Goal: Information Seeking & Learning: Learn about a topic

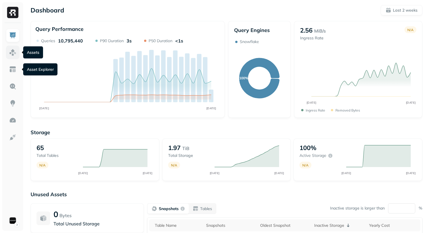
click at [11, 51] on img at bounding box center [12, 52] width 7 height 7
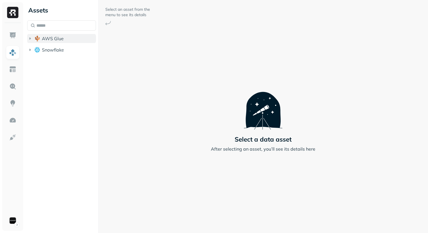
click at [50, 37] on span "AWS Glue" at bounding box center [53, 39] width 22 height 6
click at [51, 40] on span "AWS Glue" at bounding box center [53, 39] width 22 height 6
click at [53, 49] on span "iceberg_datalake_poc_db" at bounding box center [72, 49] width 49 height 6
click at [61, 57] on p "( 65 )" at bounding box center [65, 60] width 8 height 6
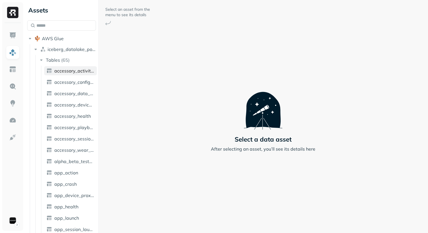
click at [72, 68] on span "accessory_activity_report" at bounding box center [74, 71] width 40 height 6
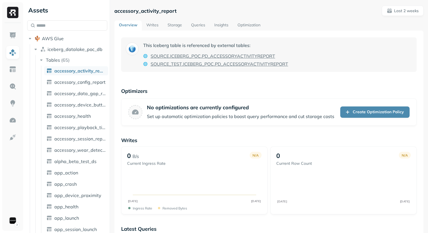
click at [110, 72] on div "Assets AWS Glue iceberg_datalake_poc_db Tables ( 65 ) accessory_activity_report…" at bounding box center [226, 116] width 403 height 233
click at [79, 79] on link "accessory_config_report" at bounding box center [76, 82] width 64 height 9
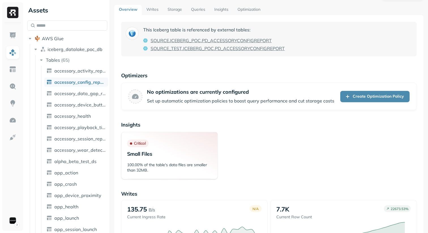
scroll to position [2, 0]
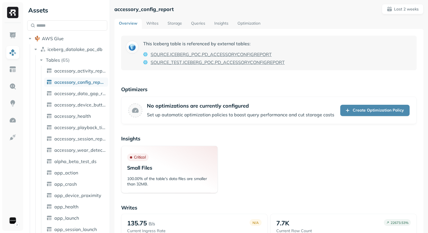
click at [194, 26] on link "Queries" at bounding box center [198, 24] width 23 height 10
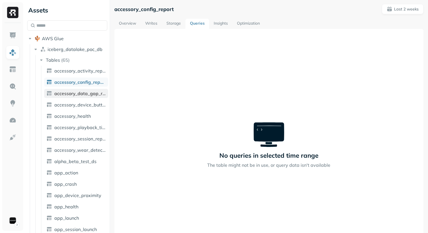
click at [86, 94] on span "accessory_data_gap_report" at bounding box center [80, 94] width 52 height 6
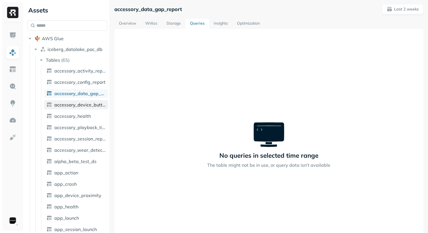
click at [86, 100] on link "accessory_device_button" at bounding box center [76, 104] width 64 height 9
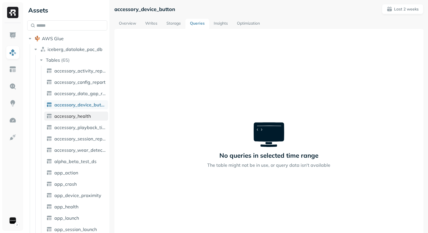
click at [80, 115] on span "accessory_health" at bounding box center [72, 116] width 37 height 6
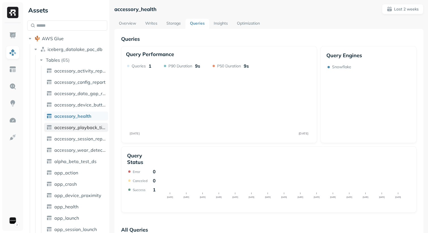
click at [86, 127] on span "accessory_playback_time" at bounding box center [80, 128] width 52 height 6
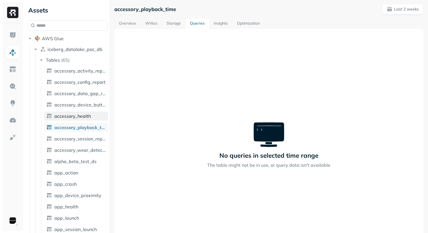
click at [89, 118] on span "accessory_health" at bounding box center [72, 116] width 37 height 6
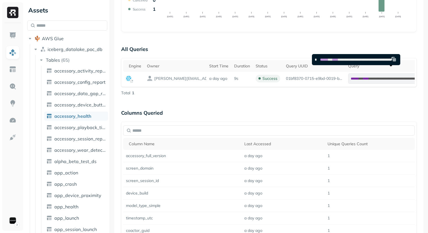
click at [363, 100] on div "**********" at bounding box center [268, 108] width 295 height 507
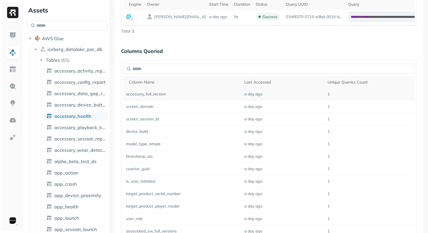
scroll to position [318, 0]
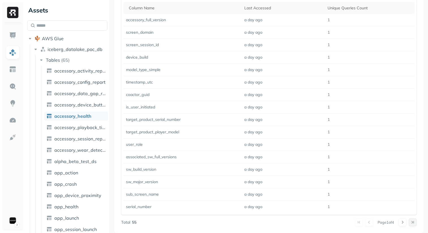
click at [412, 221] on button at bounding box center [413, 222] width 8 height 8
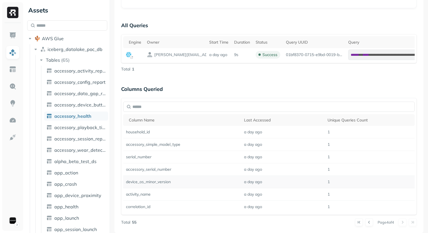
scroll to position [195, 0]
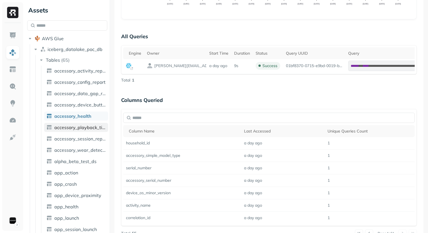
click at [71, 131] on link "accessory_playback_time" at bounding box center [76, 127] width 64 height 9
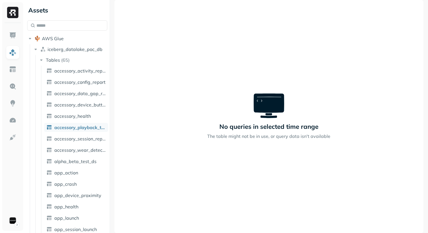
scroll to position [31, 0]
click at [70, 138] on span "accessory_session_report" at bounding box center [80, 139] width 52 height 6
click at [70, 148] on span "accessory_wear_detection" at bounding box center [80, 150] width 52 height 6
click at [70, 162] on span "alpha_beta_test_ds" at bounding box center [75, 161] width 42 height 6
click at [70, 171] on span "app_action" at bounding box center [66, 173] width 24 height 6
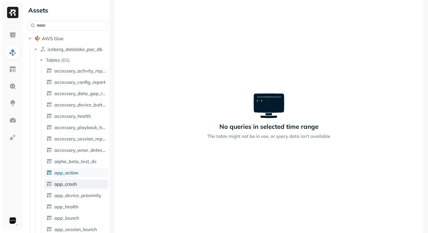
scroll to position [10, 0]
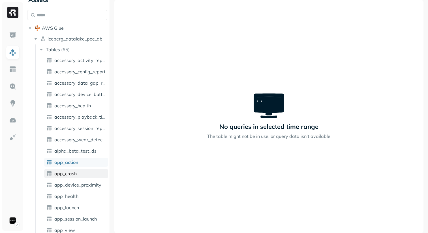
click at [74, 172] on span "app_crash" at bounding box center [65, 174] width 22 height 6
click at [74, 184] on span "app_device_proximity" at bounding box center [77, 185] width 47 height 6
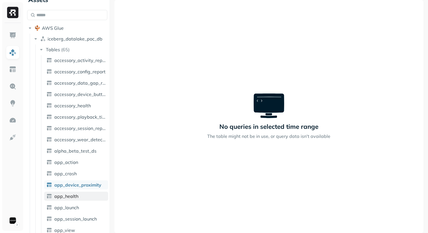
click at [74, 196] on span "app_health" at bounding box center [66, 196] width 24 height 6
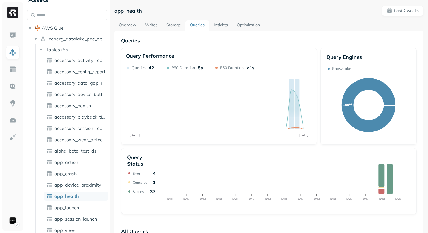
click at [176, 20] on link "Storage" at bounding box center [173, 25] width 23 height 10
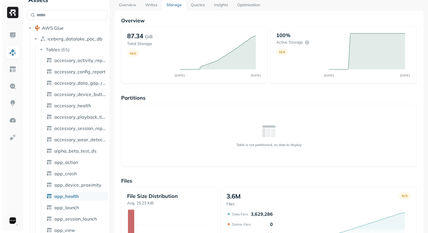
scroll to position [14, 0]
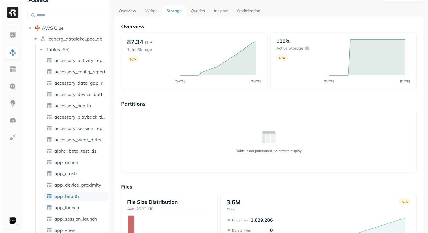
click at [201, 15] on link "Queries" at bounding box center [197, 11] width 23 height 10
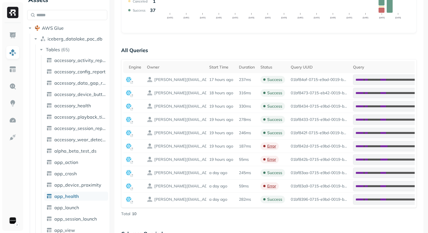
scroll to position [198, 0]
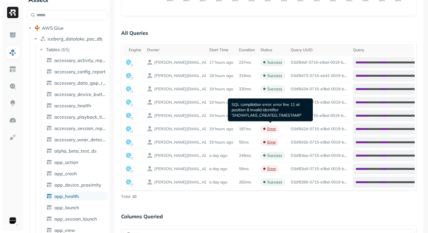
click at [233, 106] on p "SQL compilation error: error line 11 at position 8 invalid identifier 'SNOWFLAK…" at bounding box center [271, 110] width 78 height 16
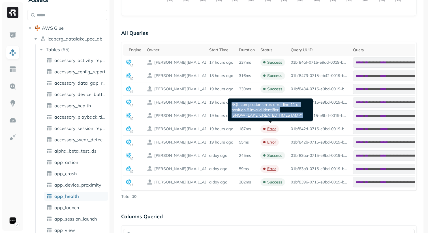
drag, startPoint x: 233, startPoint y: 106, endPoint x: 304, endPoint y: 115, distance: 71.0
click at [304, 115] on p "SQL compilation error: error line 11 at position 8 invalid identifier 'SNOWFLAK…" at bounding box center [271, 110] width 78 height 16
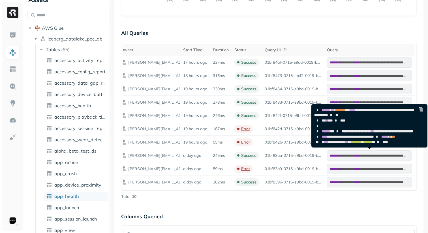
scroll to position [19, 0]
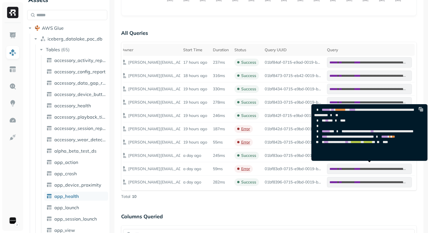
click at [329, 211] on p "Columns Queried" at bounding box center [268, 216] width 295 height 11
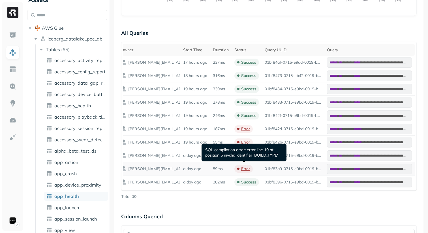
scroll to position [0, 0]
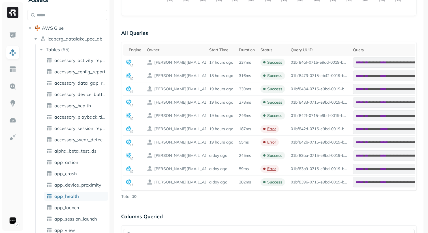
click at [224, 201] on div "**********" at bounding box center [268, 152] width 295 height 627
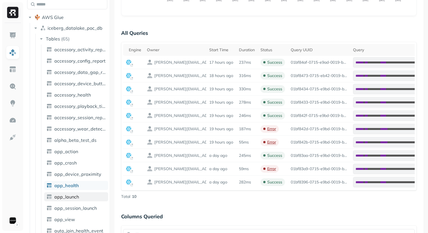
click at [67, 200] on link "app_launch" at bounding box center [76, 196] width 64 height 9
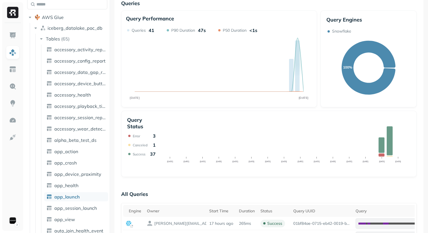
scroll to position [115, 0]
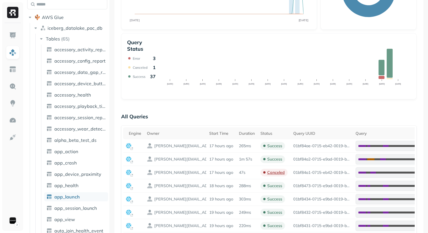
click at [286, 112] on p "All Queries" at bounding box center [268, 116] width 295 height 11
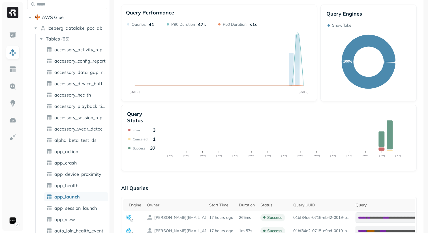
scroll to position [37, 0]
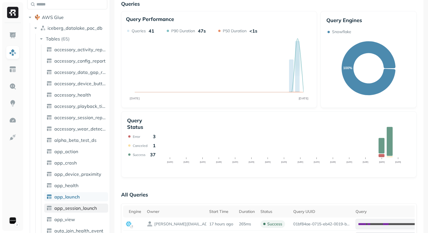
click at [74, 207] on span "app_session_launch" at bounding box center [75, 208] width 42 height 6
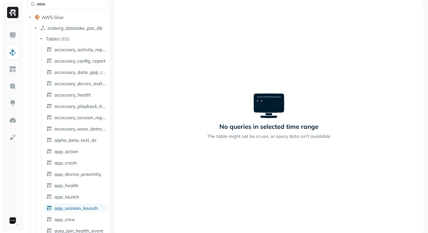
scroll to position [31, 0]
click at [69, 218] on span "app_view" at bounding box center [64, 220] width 21 height 6
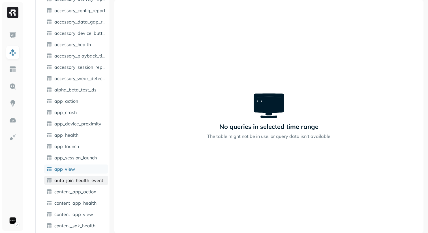
click at [80, 176] on link "auto_join_health_event" at bounding box center [76, 180] width 64 height 9
click at [80, 189] on span "content_app_action" at bounding box center [75, 192] width 42 height 6
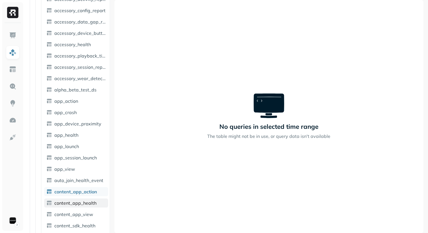
click at [79, 201] on span "content_app_health" at bounding box center [75, 203] width 42 height 6
click at [80, 212] on span "content_app_view" at bounding box center [73, 214] width 39 height 6
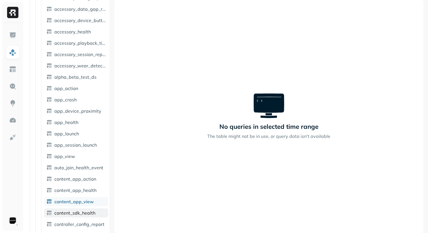
click at [82, 209] on link "content_sdk_health" at bounding box center [76, 212] width 64 height 9
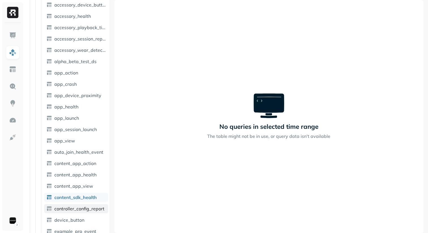
click at [88, 211] on span "controller_config_report" at bounding box center [79, 209] width 50 height 6
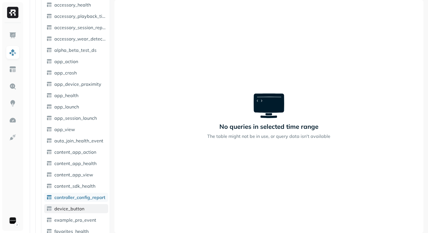
click at [88, 210] on link "device_button" at bounding box center [76, 208] width 64 height 9
click at [88, 217] on span "example_pro_event" at bounding box center [75, 220] width 42 height 6
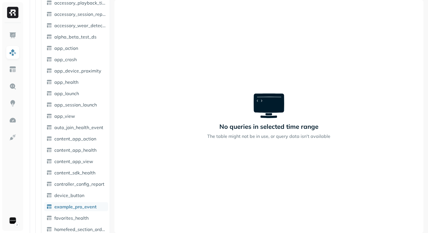
scroll to position [125, 0]
click at [91, 215] on link "favorites_health" at bounding box center [76, 217] width 64 height 9
click at [89, 119] on link "app_view" at bounding box center [76, 115] width 64 height 9
click at [90, 107] on link "app_session_launch" at bounding box center [76, 103] width 64 height 9
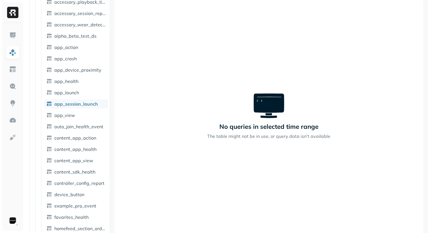
click at [91, 80] on link "app_health" at bounding box center [76, 81] width 64 height 9
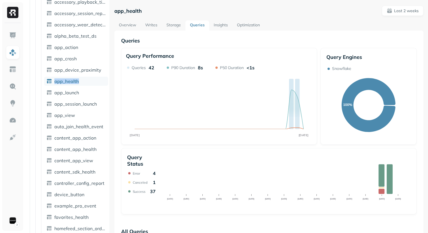
click at [154, 30] on link "Writes" at bounding box center [151, 25] width 21 height 10
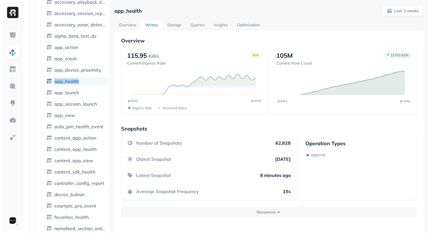
click at [172, 27] on link "Storage" at bounding box center [173, 25] width 23 height 10
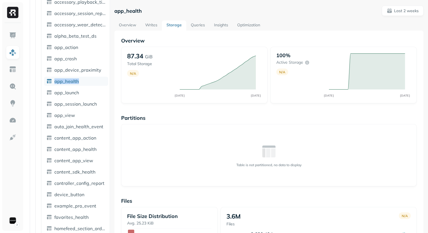
click at [201, 25] on link "Queries" at bounding box center [197, 25] width 23 height 10
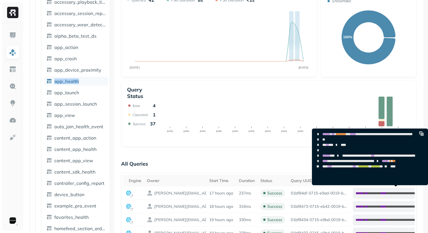
scroll to position [19, 0]
drag, startPoint x: 410, startPoint y: 174, endPoint x: 324, endPoint y: 165, distance: 86.0
click at [324, 165] on pre "**********" at bounding box center [368, 150] width 113 height 43
click at [324, 163] on span "****" at bounding box center [324, 160] width 5 height 3
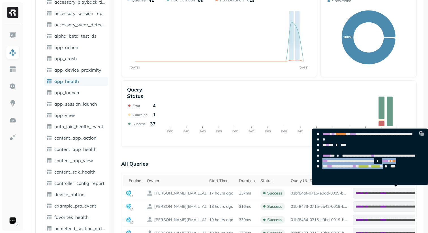
drag, startPoint x: 324, startPoint y: 164, endPoint x: 410, endPoint y: 173, distance: 86.5
click at [410, 172] on pre "**********" at bounding box center [368, 150] width 113 height 43
drag, startPoint x: 408, startPoint y: 174, endPoint x: 323, endPoint y: 167, distance: 85.5
click at [323, 167] on pre "**********" at bounding box center [368, 150] width 113 height 43
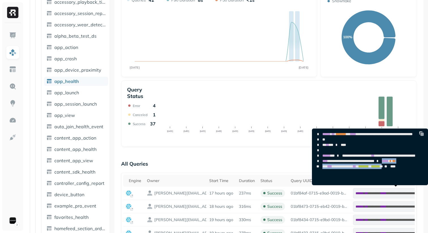
click at [382, 163] on span "*****" at bounding box center [385, 160] width 7 height 3
drag, startPoint x: 323, startPoint y: 168, endPoint x: 406, endPoint y: 174, distance: 83.5
click at [406, 168] on code "**********" at bounding box center [365, 150] width 100 height 36
click at [383, 168] on span "*" at bounding box center [381, 166] width 3 height 3
drag, startPoint x: 409, startPoint y: 174, endPoint x: 322, endPoint y: 170, distance: 87.6
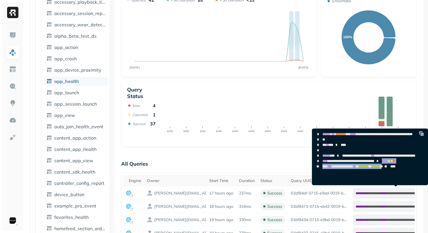
click at [322, 170] on pre "**********" at bounding box center [368, 150] width 113 height 43
click at [374, 163] on span "*" at bounding box center [378, 161] width 8 height 4
drag, startPoint x: 322, startPoint y: 169, endPoint x: 343, endPoint y: 169, distance: 21.5
click at [343, 169] on pre "**********" at bounding box center [368, 150] width 113 height 43
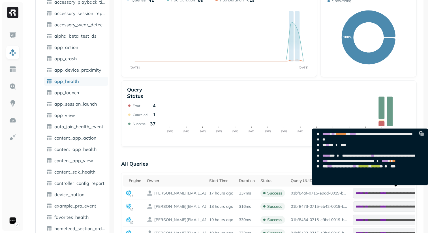
click at [382, 163] on span "*****" at bounding box center [385, 160] width 7 height 3
drag, startPoint x: 327, startPoint y: 169, endPoint x: 406, endPoint y: 173, distance: 79.3
click at [406, 168] on code "**********" at bounding box center [365, 150] width 100 height 36
click at [383, 168] on span "*" at bounding box center [381, 166] width 3 height 3
click at [273, 169] on p "All Queries" at bounding box center [268, 163] width 295 height 11
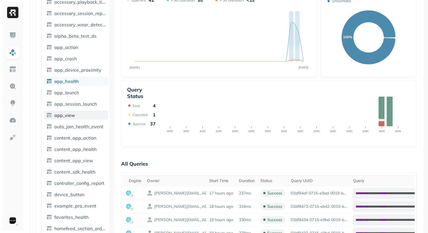
click at [79, 116] on link "app_view" at bounding box center [76, 115] width 64 height 9
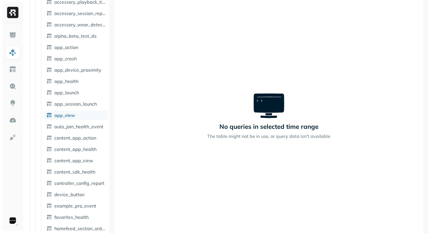
scroll to position [31, 0]
click at [83, 95] on link "app_launch" at bounding box center [76, 92] width 64 height 9
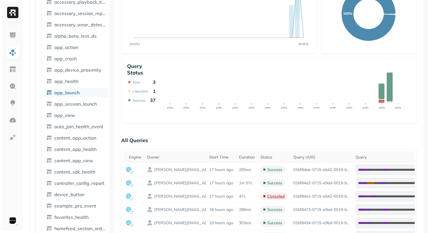
scroll to position [124, 0]
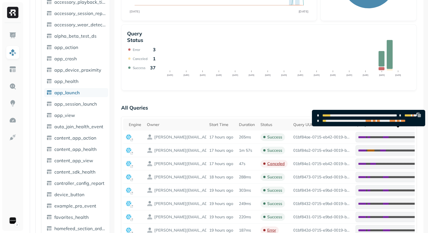
click at [326, 115] on span "******" at bounding box center [326, 115] width 8 height 3
drag, startPoint x: 326, startPoint y: 115, endPoint x: 348, endPoint y: 137, distance: 30.6
click at [348, 126] on pre "**********" at bounding box center [367, 118] width 110 height 16
drag, startPoint x: 348, startPoint y: 137, endPoint x: 322, endPoint y: 116, distance: 32.8
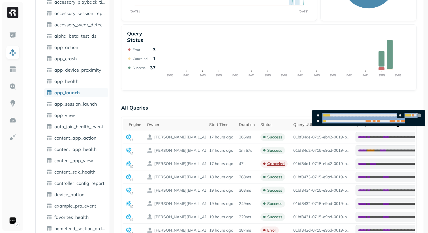
click at [322, 116] on pre "**********" at bounding box center [367, 118] width 110 height 16
click at [322, 116] on span "*" at bounding box center [319, 116] width 8 height 4
drag, startPoint x: 322, startPoint y: 116, endPoint x: 342, endPoint y: 138, distance: 30.0
click at [342, 126] on pre "**********" at bounding box center [367, 118] width 110 height 16
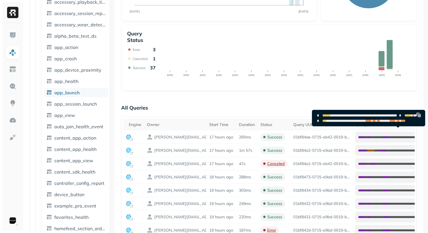
click at [299, 112] on p "All Queries" at bounding box center [268, 107] width 295 height 11
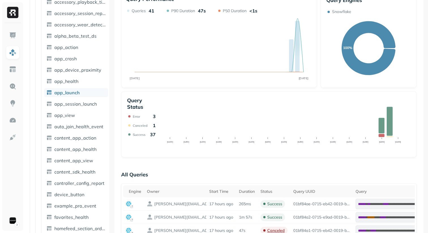
scroll to position [52, 0]
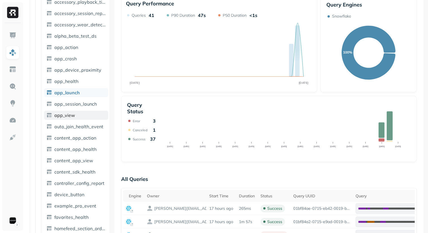
click at [77, 114] on link "app_view" at bounding box center [76, 115] width 64 height 9
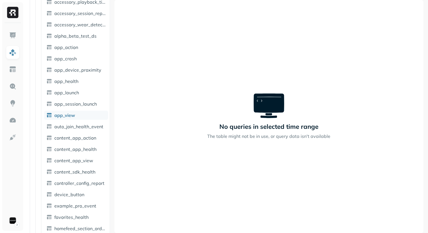
scroll to position [31, 0]
click at [73, 168] on link "content_sdk_health" at bounding box center [76, 171] width 64 height 9
click at [78, 160] on span "content_app_view" at bounding box center [73, 161] width 39 height 6
click at [73, 187] on link "controller_config_report" at bounding box center [76, 183] width 64 height 9
click at [74, 196] on span "device_button" at bounding box center [69, 195] width 30 height 6
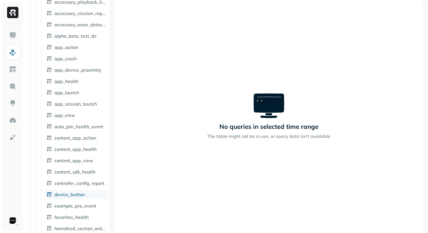
scroll to position [153, 0]
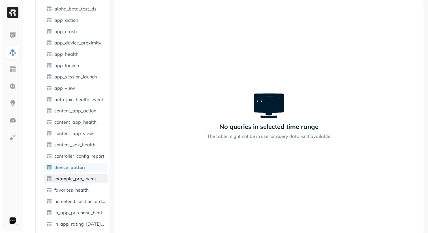
click at [80, 179] on span "example_pro_event" at bounding box center [75, 179] width 42 height 6
click at [79, 188] on span "favorites_health" at bounding box center [71, 190] width 34 height 6
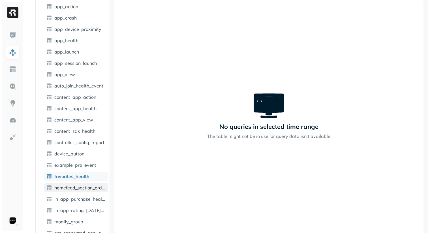
click at [82, 188] on span "homefeed_section_order" at bounding box center [80, 188] width 52 height 6
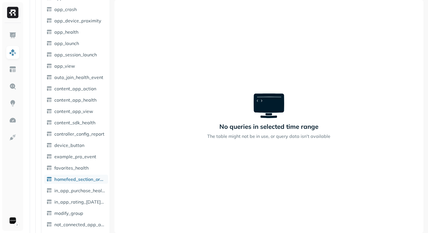
click at [82, 188] on span "in_app_purchase_health" at bounding box center [80, 191] width 52 height 6
click at [80, 202] on span "in_app_rating_[DATE]_action" at bounding box center [80, 202] width 52 height 6
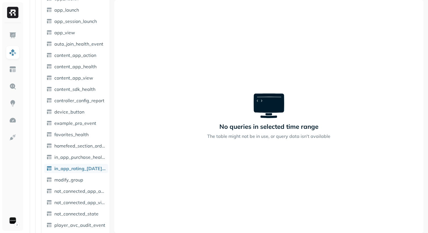
scroll to position [208, 0]
click at [85, 181] on link "modify_group" at bounding box center [76, 179] width 64 height 9
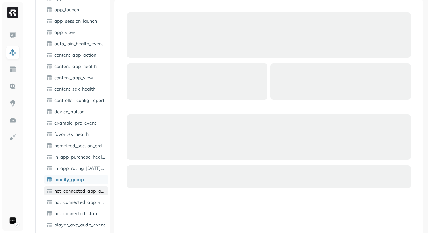
click at [83, 189] on span "not_connected_app_action" at bounding box center [80, 191] width 52 height 6
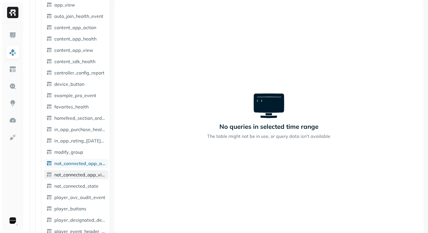
scroll to position [257, 0]
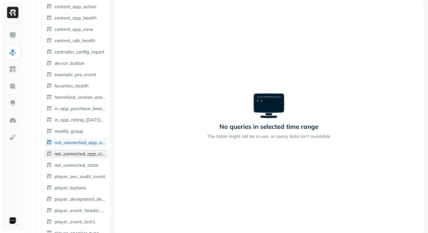
click at [90, 157] on link "not_connected_app_view" at bounding box center [76, 153] width 64 height 9
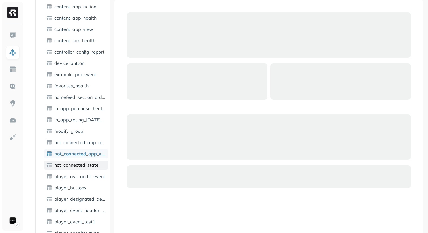
click at [86, 164] on span "not_connected_state" at bounding box center [76, 165] width 44 height 6
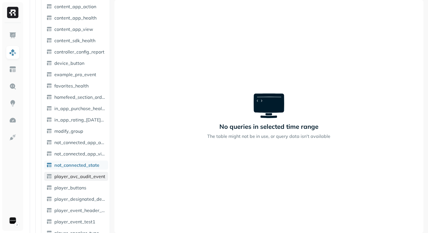
click at [86, 177] on span "player_avc_audit_event" at bounding box center [79, 176] width 51 height 6
click at [85, 188] on span "player_buttons" at bounding box center [70, 188] width 32 height 6
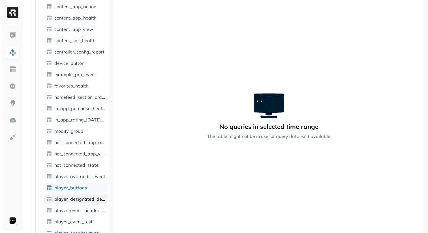
click at [84, 199] on span "player_designated_device" at bounding box center [80, 199] width 52 height 6
click at [83, 207] on link "player_event_header_base" at bounding box center [76, 210] width 64 height 9
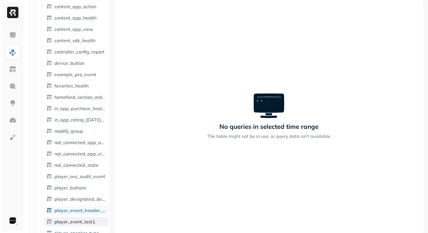
click at [82, 223] on span "player_event_test1" at bounding box center [74, 222] width 41 height 6
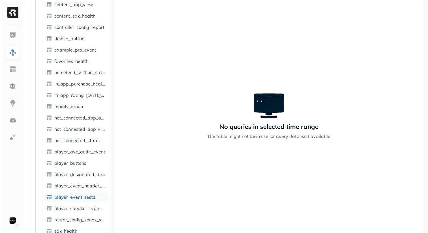
scroll to position [291, 0]
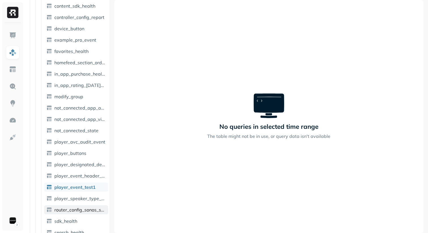
click at [82, 210] on span "router_config_sonos_system" at bounding box center [80, 210] width 52 height 6
click at [84, 198] on span "player_speaker_type_detect" at bounding box center [80, 199] width 52 height 6
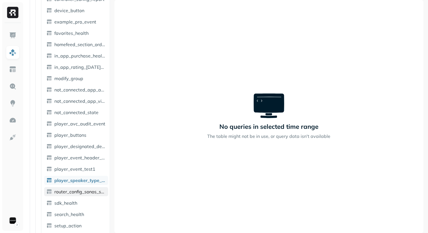
click at [85, 195] on link "router_config_sonos_system" at bounding box center [76, 191] width 64 height 9
click at [78, 203] on link "sdk_health" at bounding box center [76, 202] width 64 height 9
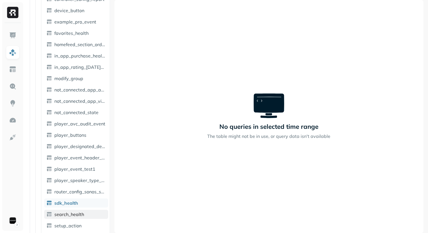
click at [78, 214] on span "search_health" at bounding box center [69, 214] width 30 height 6
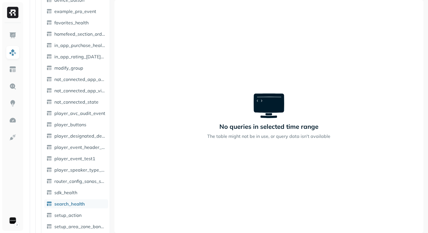
click at [78, 214] on span "setup_action" at bounding box center [67, 215] width 27 height 6
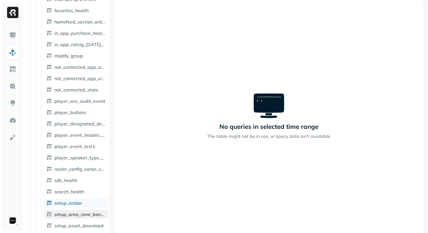
click at [81, 210] on link "setup_area_zone_bonding" at bounding box center [76, 214] width 64 height 9
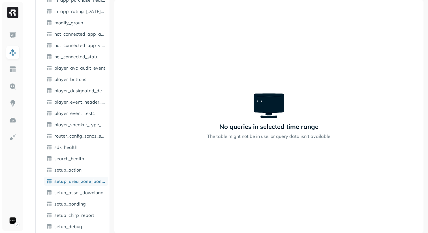
scroll to position [367, 0]
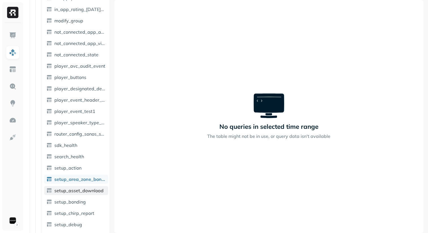
click at [89, 191] on span "setup_asset_download" at bounding box center [78, 191] width 49 height 6
click at [88, 201] on link "setup_bonding" at bounding box center [76, 201] width 64 height 9
click at [87, 212] on span "setup_chirp_report" at bounding box center [74, 213] width 40 height 6
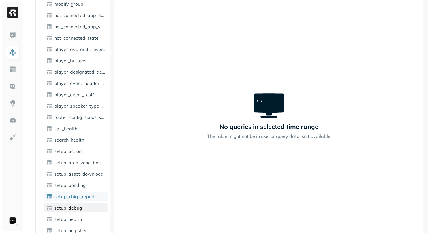
click at [88, 208] on link "setup_debug" at bounding box center [76, 207] width 64 height 9
click at [85, 219] on link "setup_health" at bounding box center [76, 219] width 64 height 9
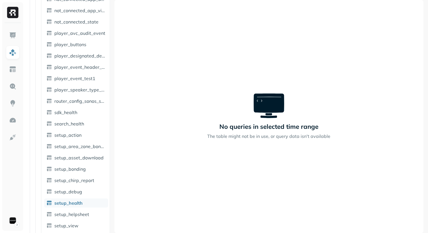
scroll to position [404, 0]
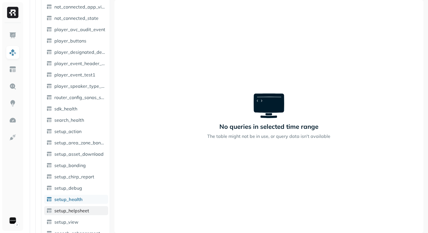
click at [89, 206] on link "setup_helpsheet" at bounding box center [76, 210] width 64 height 9
click at [85, 220] on link "setup_view" at bounding box center [76, 221] width 64 height 9
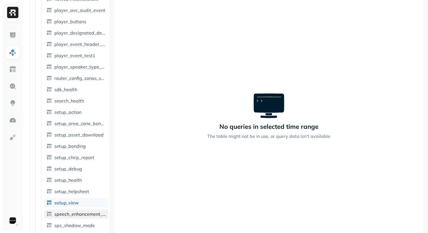
click at [85, 211] on span "speech_enhancement_report" at bounding box center [80, 214] width 52 height 6
click at [84, 226] on span "sps_shadow_mode" at bounding box center [74, 225] width 40 height 6
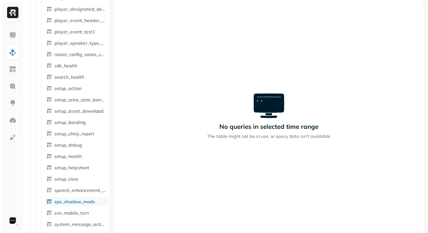
scroll to position [448, 0]
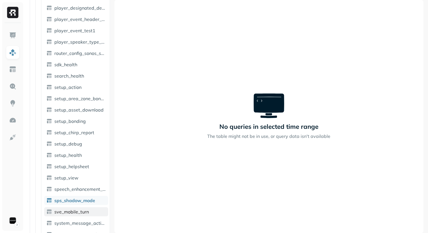
click at [89, 214] on link "sve_mobile_turn" at bounding box center [76, 211] width 64 height 9
click at [89, 219] on link "system_message_action" at bounding box center [76, 222] width 64 height 9
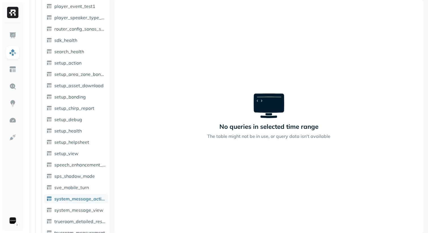
scroll to position [474, 0]
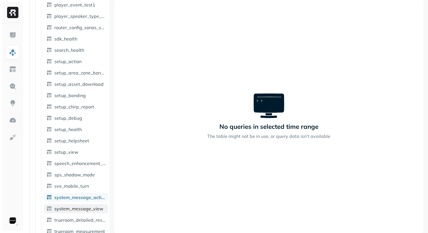
click at [91, 211] on span "system_message_view" at bounding box center [78, 209] width 49 height 6
click at [90, 219] on span "trueroom_detailed_result" at bounding box center [80, 220] width 52 height 6
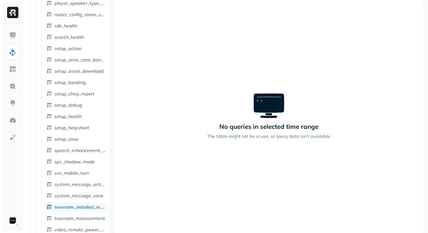
scroll to position [491, 0]
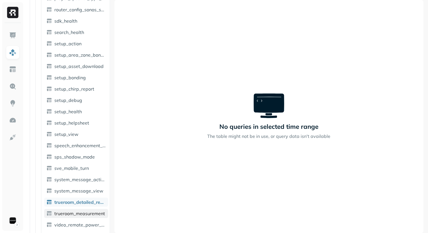
click at [90, 213] on span "trueroom_measurement" at bounding box center [79, 214] width 51 height 6
click at [87, 225] on span "video_remote_power_change" at bounding box center [80, 225] width 52 height 6
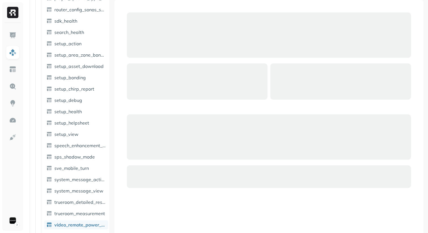
scroll to position [516, 0]
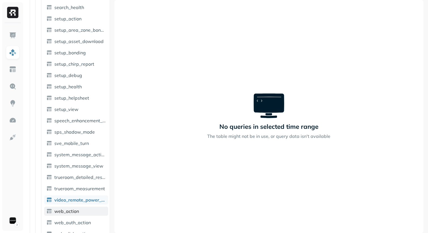
click at [87, 214] on link "web_action" at bounding box center [76, 211] width 64 height 9
click at [87, 223] on span "web_auth_action" at bounding box center [72, 223] width 37 height 6
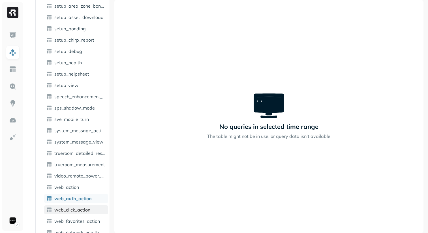
scroll to position [540, 0]
click at [89, 212] on span "web_click_action" at bounding box center [72, 210] width 36 height 6
click at [89, 221] on span "web_favorites_action" at bounding box center [77, 222] width 46 height 6
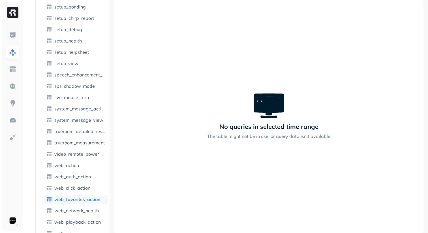
click at [95, 210] on span "web_network_health" at bounding box center [76, 211] width 44 height 6
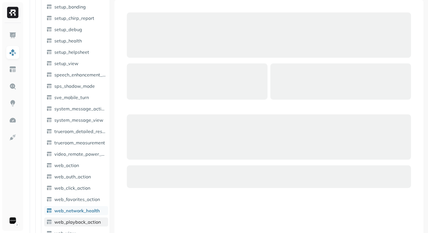
click at [95, 219] on link "web_playback_action" at bounding box center [76, 221] width 64 height 9
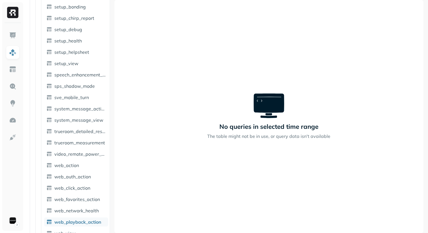
scroll to position [581, 0]
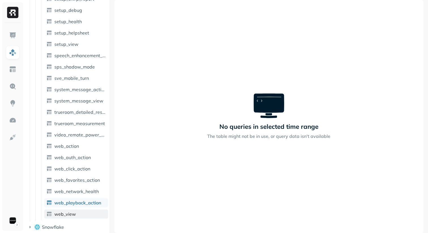
click at [95, 212] on link "web_view" at bounding box center [76, 213] width 64 height 9
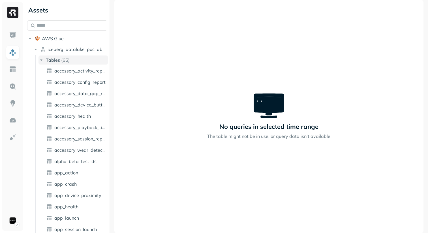
click at [48, 59] on span "Tables" at bounding box center [53, 60] width 14 height 6
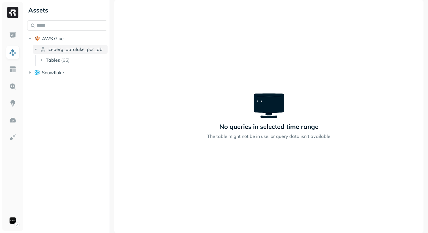
click at [43, 51] on img "button" at bounding box center [43, 49] width 6 height 6
click at [44, 59] on span "Snowflake" at bounding box center [53, 61] width 22 height 6
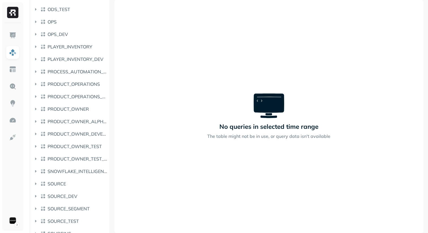
scroll to position [957, 0]
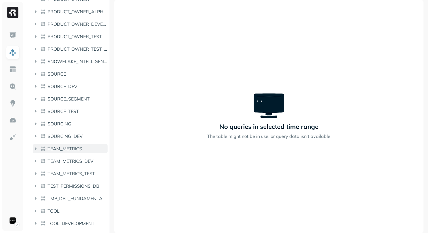
click at [58, 145] on button "TEAM_METRICS" at bounding box center [70, 148] width 75 height 9
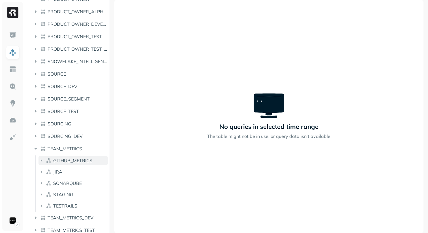
click at [66, 157] on button "GITHUB_METRICS" at bounding box center [72, 160] width 69 height 9
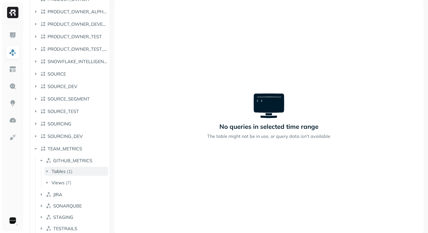
click at [69, 173] on p "( 1 )" at bounding box center [70, 171] width 6 height 6
click at [72, 171] on button "Tables ( 1 )" at bounding box center [76, 171] width 64 height 9
click at [72, 177] on ul "MET_DEPLOYMENTS" at bounding box center [78, 182] width 62 height 11
click at [72, 180] on span "MET_DEPLOYMENTS" at bounding box center [82, 182] width 44 height 6
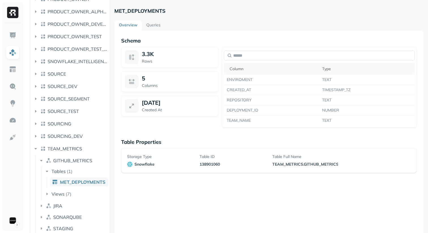
click at [153, 30] on link "Queries" at bounding box center [153, 25] width 23 height 10
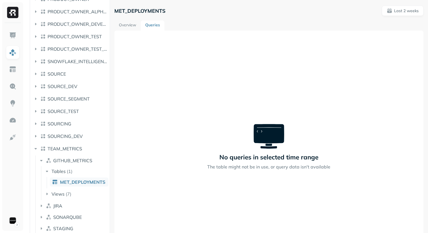
click at [134, 26] on link "Overview" at bounding box center [127, 25] width 26 height 10
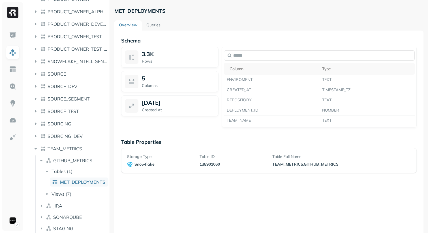
click at [187, 173] on div "Schema 3.3K Rows 5 Columns [DATE] Created At Column Type ENVIROMENT TEXT CREATE…" at bounding box center [268, 147] width 309 height 233
drag, startPoint x: 130, startPoint y: 140, endPoint x: 158, endPoint y: 140, distance: 27.7
click at [158, 140] on p "Table Properties" at bounding box center [268, 142] width 295 height 7
click at [44, 147] on img "button" at bounding box center [43, 149] width 6 height 6
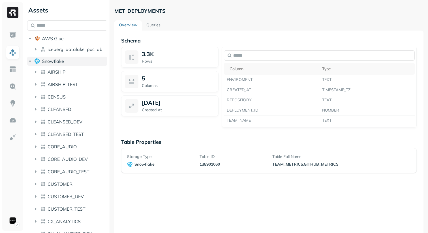
click at [33, 62] on icon "button" at bounding box center [30, 61] width 6 height 6
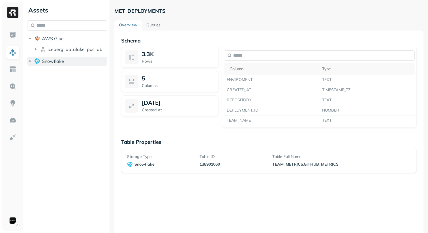
click at [33, 62] on icon "button" at bounding box center [30, 61] width 6 height 6
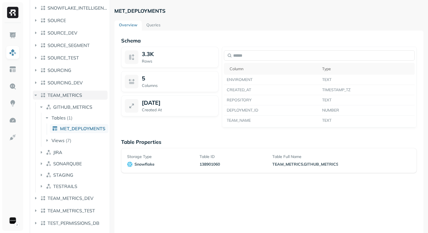
click at [60, 97] on span "TEAM_METRICS" at bounding box center [65, 95] width 35 height 6
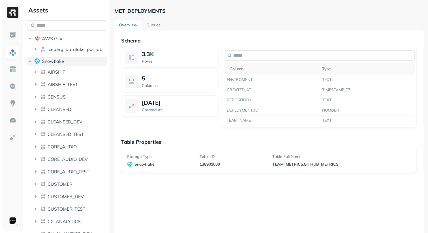
click at [63, 62] on span "Snowflake" at bounding box center [53, 61] width 22 height 6
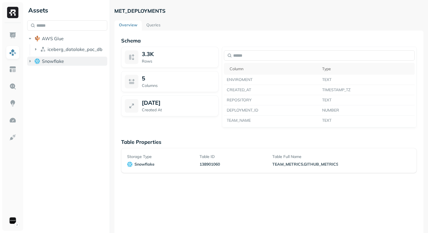
click at [55, 63] on span "Snowflake" at bounding box center [53, 61] width 22 height 6
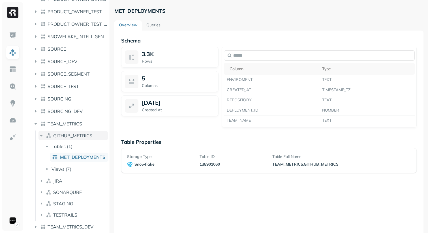
scroll to position [1004, 0]
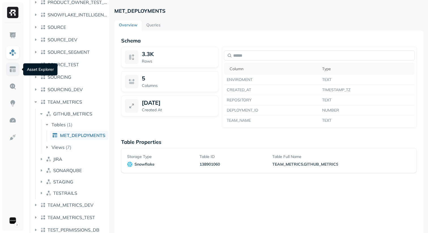
click at [10, 74] on link at bounding box center [13, 70] width 14 height 14
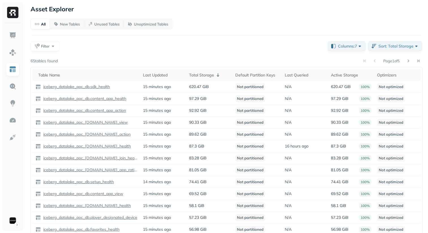
click at [121, 52] on div "All New Tables Unused Tables Unoptimized Tables Filter Columns: 7 Sort: Total S…" at bounding box center [227, 146] width 392 height 254
click at [202, 80] on th "Total Storage" at bounding box center [209, 75] width 46 height 12
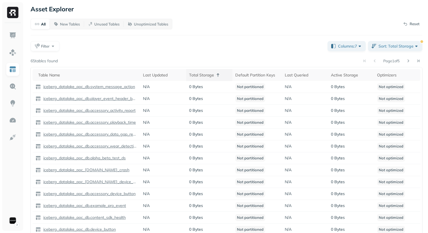
click at [202, 80] on th "Total Storage" at bounding box center [209, 75] width 46 height 12
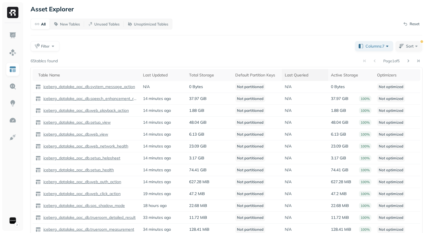
click at [300, 74] on div "Last Queried" at bounding box center [305, 74] width 40 height 5
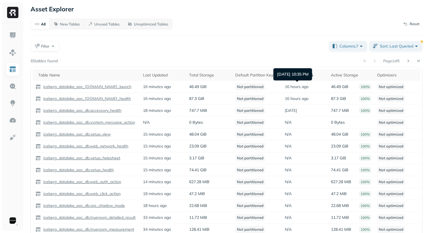
click at [306, 71] on div "[DATE] 10:35 PM [DATE] 10:35 PM" at bounding box center [292, 74] width 39 height 12
click at [311, 55] on div "All New Tables Unused Tables Unoptimized Tables Reset Filter Columns: 7 Sort: L…" at bounding box center [227, 146] width 392 height 254
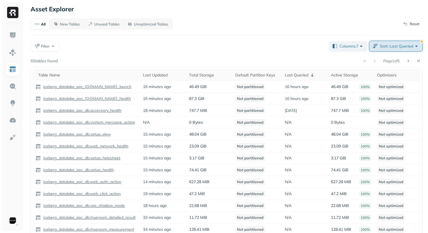
click at [394, 44] on span "Sort: Last Queried" at bounding box center [399, 46] width 39 height 6
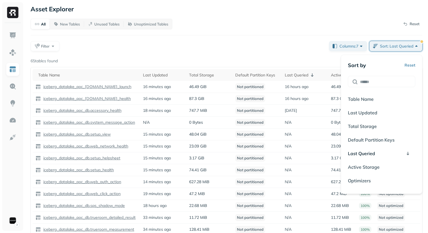
click at [393, 37] on div "All New Tables Unused Tables Unoptimized Tables Reset Filter Columns: 7 Sort: L…" at bounding box center [227, 146] width 392 height 254
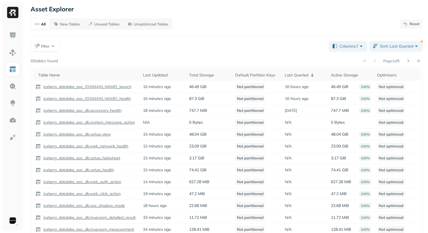
click at [411, 22] on p "Reset" at bounding box center [415, 24] width 10 height 6
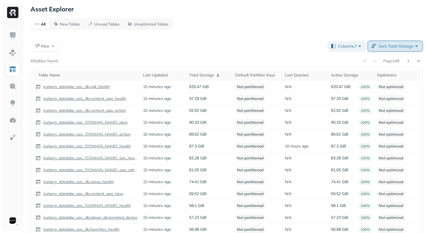
click at [402, 46] on span "Sort: Total Storage" at bounding box center [398, 46] width 41 height 6
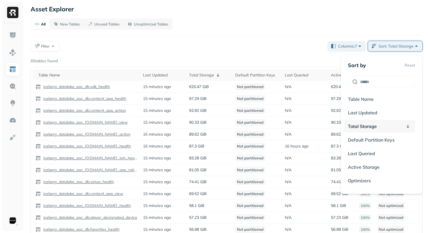
click at [400, 126] on div "Total Storage" at bounding box center [379, 126] width 71 height 12
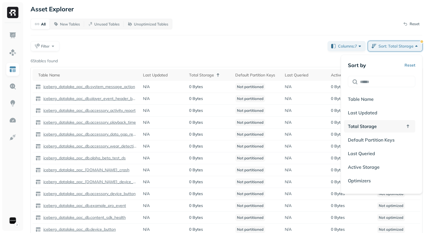
click at [400, 126] on div "Total Storage" at bounding box center [379, 126] width 71 height 12
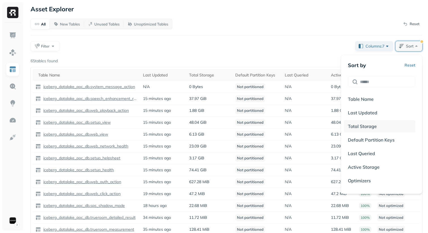
click at [400, 126] on div "Total Storage" at bounding box center [379, 126] width 71 height 12
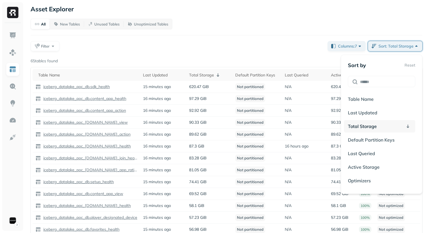
click at [399, 126] on div "Total Storage" at bounding box center [379, 126] width 71 height 12
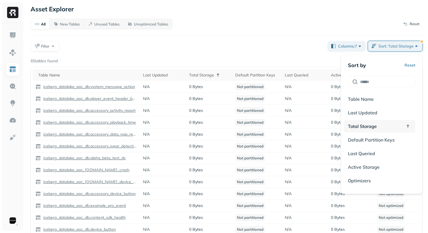
click at [399, 126] on div "Total Storage" at bounding box center [379, 126] width 71 height 12
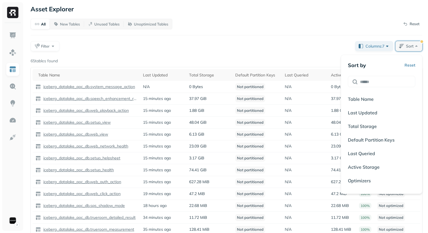
click at [313, 53] on div "All New Tables Unused Tables Unoptimized Tables Reset Filter Columns: 7 Sort Pa…" at bounding box center [227, 146] width 392 height 254
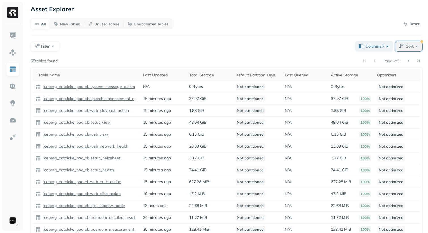
click at [397, 48] on button "Sort" at bounding box center [408, 46] width 27 height 10
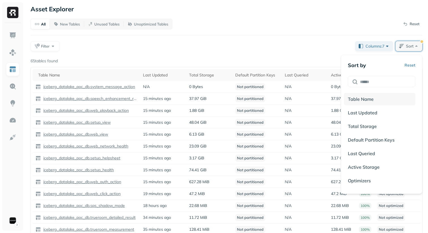
click at [384, 97] on div "Table Name" at bounding box center [379, 99] width 71 height 12
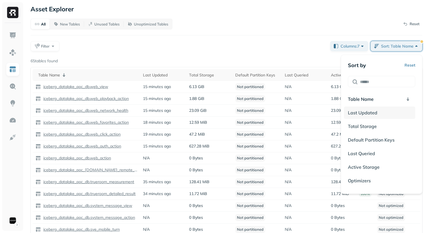
click at [383, 108] on div "Last Updated" at bounding box center [379, 112] width 71 height 12
click at [383, 113] on div "Last Updated 2" at bounding box center [379, 112] width 71 height 12
click at [392, 97] on div "Table Name 1" at bounding box center [379, 99] width 71 height 12
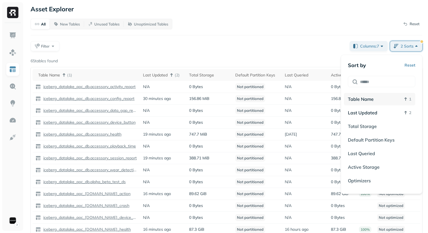
click at [392, 97] on div "Table Name 1" at bounding box center [379, 99] width 71 height 12
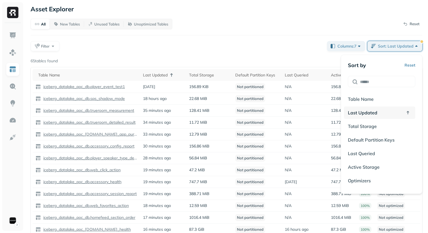
click at [390, 110] on div "Last Updated" at bounding box center [379, 112] width 71 height 12
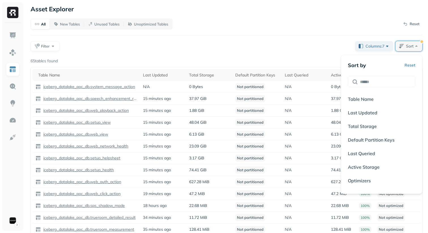
click at [412, 66] on button "Reset" at bounding box center [409, 65] width 11 height 10
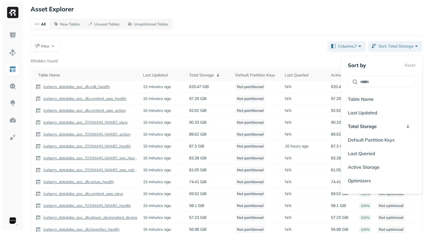
click at [295, 57] on div "Page 1 of 5" at bounding box center [240, 61] width 365 height 8
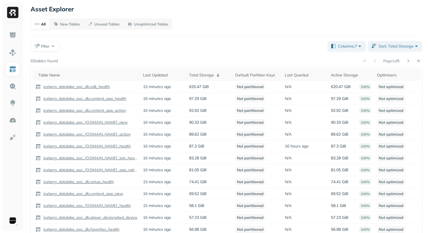
click at [295, 57] on div "Page 1 of 5" at bounding box center [240, 61] width 365 height 8
click at [13, 87] on img at bounding box center [12, 86] width 7 height 7
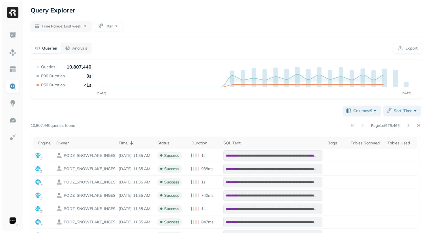
click at [140, 122] on div "Page 1 of 675,465" at bounding box center [248, 125] width 347 height 8
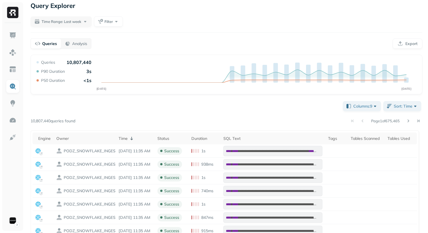
click at [231, 121] on div "Page 1 of 675,465" at bounding box center [248, 121] width 347 height 8
click at [294, 128] on div "**********" at bounding box center [227, 229] width 392 height 259
click at [226, 90] on icon "SEP [DATE]" at bounding box center [226, 76] width 382 height 34
click at [219, 99] on div "**********" at bounding box center [227, 207] width 392 height 304
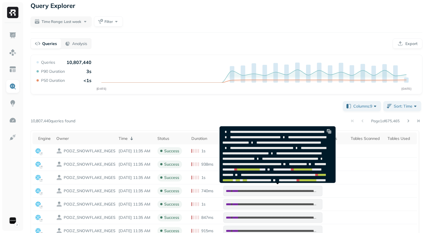
click at [248, 114] on div "**********" at bounding box center [227, 229] width 392 height 259
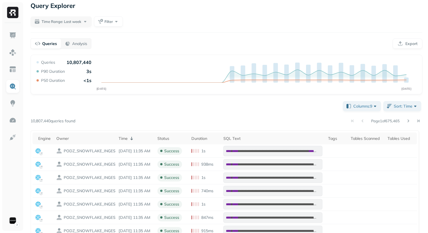
click at [248, 114] on div "**********" at bounding box center [227, 229] width 392 height 259
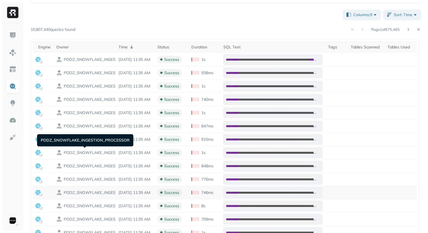
scroll to position [0, 0]
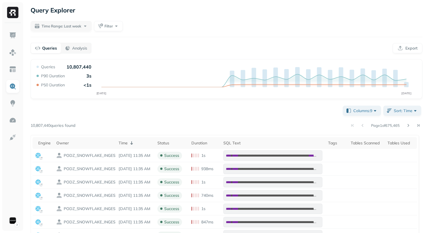
click at [147, 121] on div "Page 1 of 675,465" at bounding box center [248, 125] width 347 height 8
click at [114, 24] on button "Filter" at bounding box center [108, 26] width 29 height 10
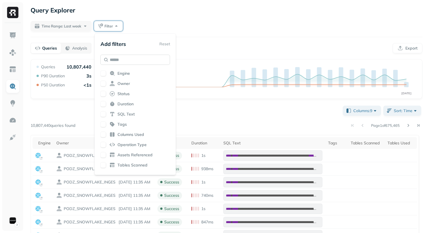
click at [117, 56] on input "text" at bounding box center [135, 60] width 70 height 10
click at [177, 22] on div "Time Range: Last week Filter" at bounding box center [227, 26] width 392 height 10
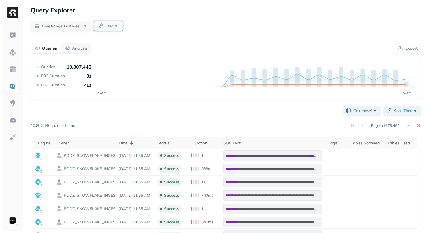
click at [109, 23] on span "Filter" at bounding box center [108, 25] width 8 height 5
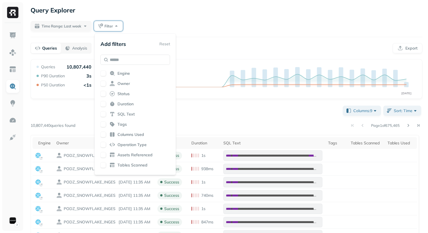
click at [148, 18] on div "**********" at bounding box center [226, 184] width 403 height 369
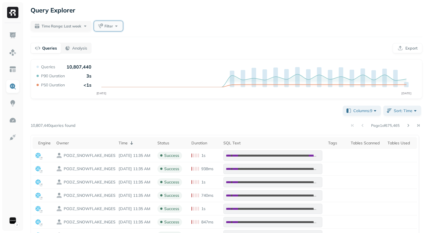
click at [112, 22] on button "Filter" at bounding box center [108, 26] width 29 height 10
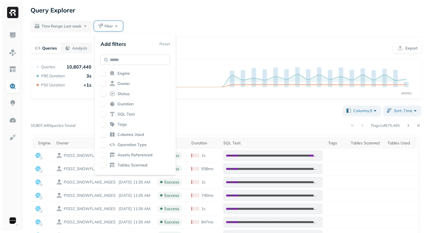
click at [117, 56] on input "text" at bounding box center [135, 60] width 70 height 10
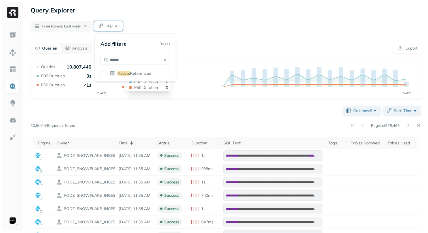
type input "******"
click at [128, 74] on span "Assets" at bounding box center [123, 73] width 12 height 5
click at [174, 24] on div "Time Range: Last week Filter" at bounding box center [227, 26] width 392 height 10
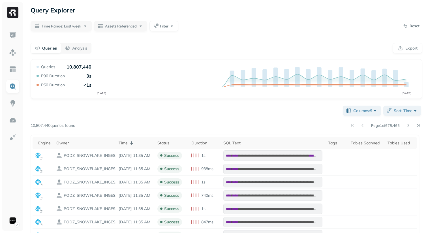
click at [125, 32] on div "**********" at bounding box center [226, 184] width 403 height 369
click at [129, 26] on span "Assets Referenced" at bounding box center [121, 25] width 32 height 5
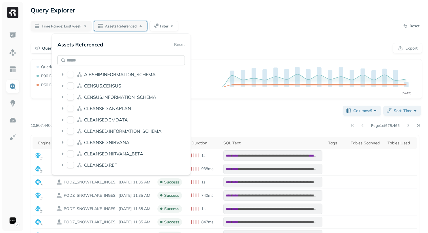
click at [136, 60] on input "text" at bounding box center [120, 60] width 127 height 10
type input "*"
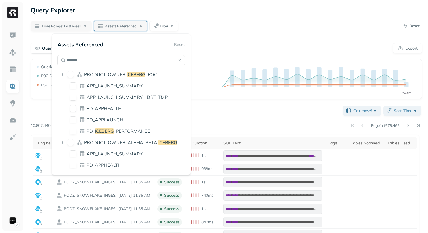
type input "*******"
click at [233, 30] on div "Time Range: Last week Assets Referenced Filter Reset" at bounding box center [227, 26] width 392 height 10
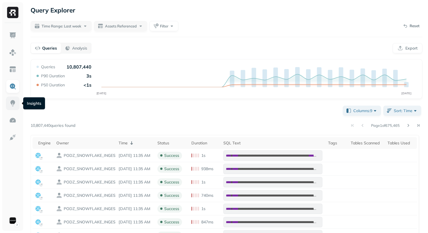
click at [12, 103] on img at bounding box center [12, 103] width 7 height 7
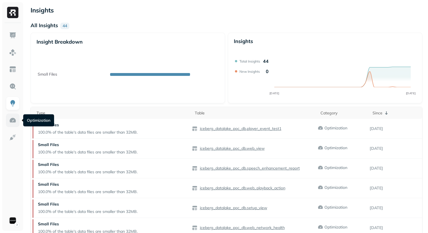
click at [13, 121] on img at bounding box center [12, 120] width 7 height 7
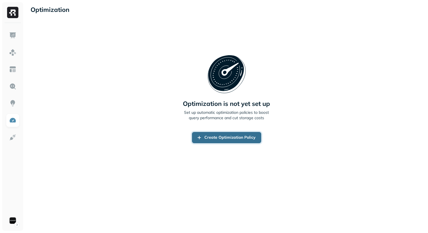
click at [217, 135] on link "Create Optimization Policy" at bounding box center [226, 137] width 69 height 11
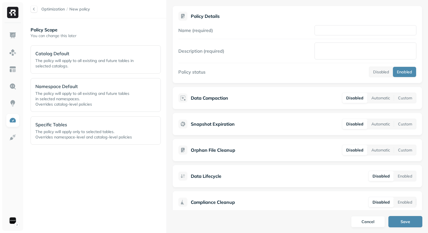
click at [38, 11] on div "Optimization / New policy" at bounding box center [99, 9] width 136 height 7
click at [34, 11] on div at bounding box center [34, 9] width 7 height 7
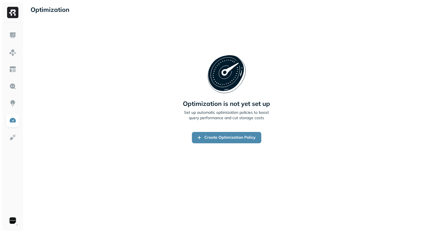
click at [47, 67] on div "Optimization is not yet set up Set up automatic optimization policies to boost …" at bounding box center [227, 99] width 392 height 148
click at [13, 31] on link at bounding box center [13, 36] width 14 height 14
